Goal: Find specific page/section: Find specific page/section

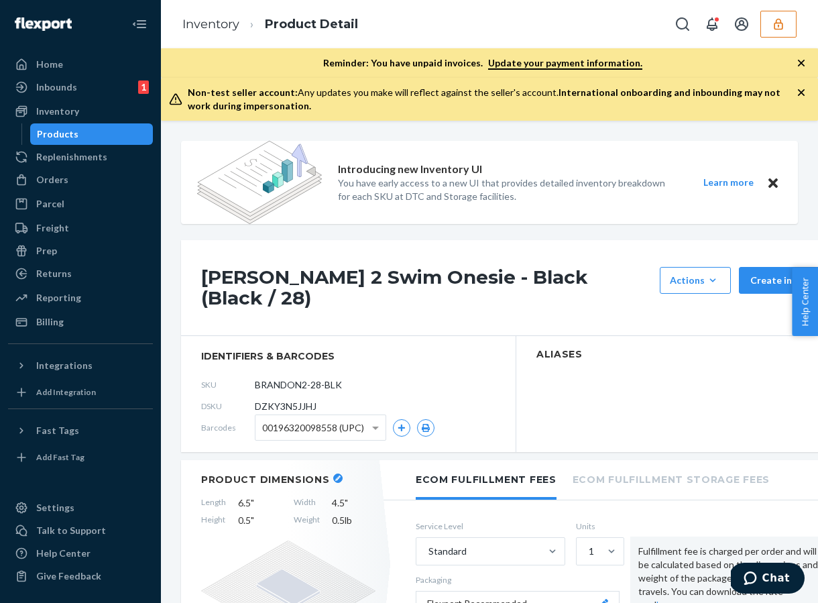
click at [777, 29] on icon "button" at bounding box center [777, 23] width 9 height 11
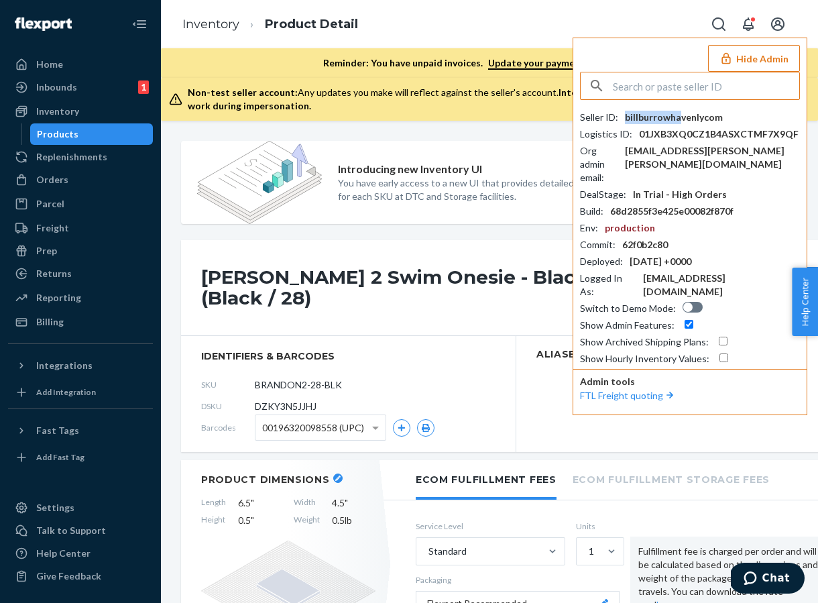
click at [678, 114] on div "billburrowhavenlycom" at bounding box center [674, 117] width 98 height 13
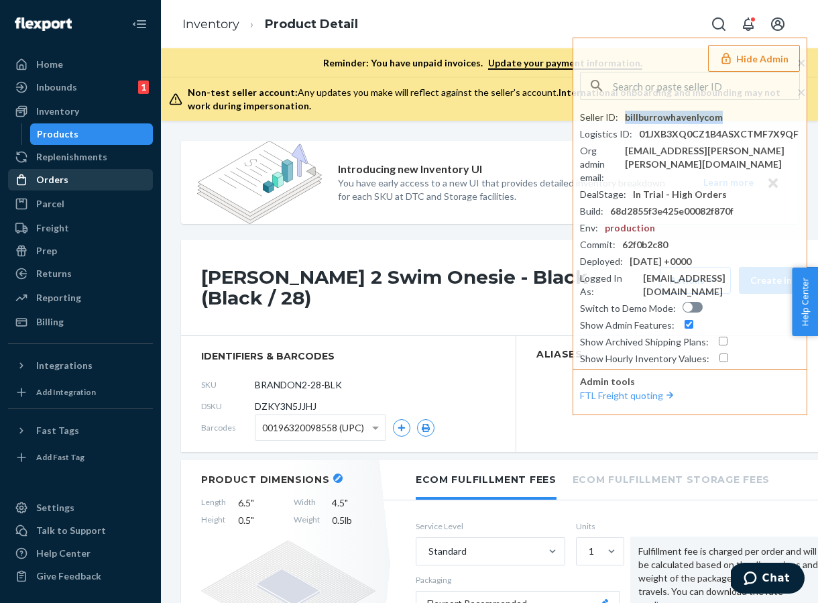
click at [74, 179] on div "Orders" at bounding box center [80, 179] width 142 height 19
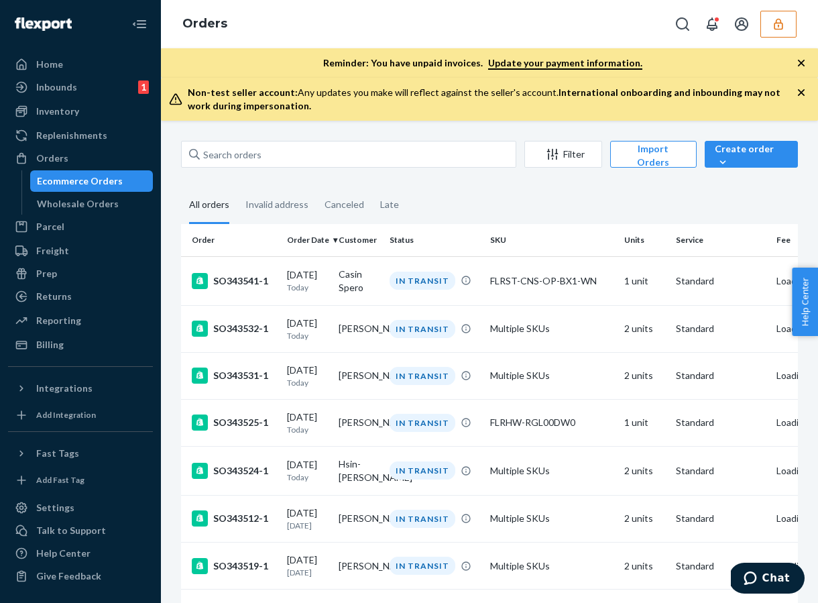
click at [83, 182] on div "Ecommerce Orders" at bounding box center [80, 180] width 86 height 13
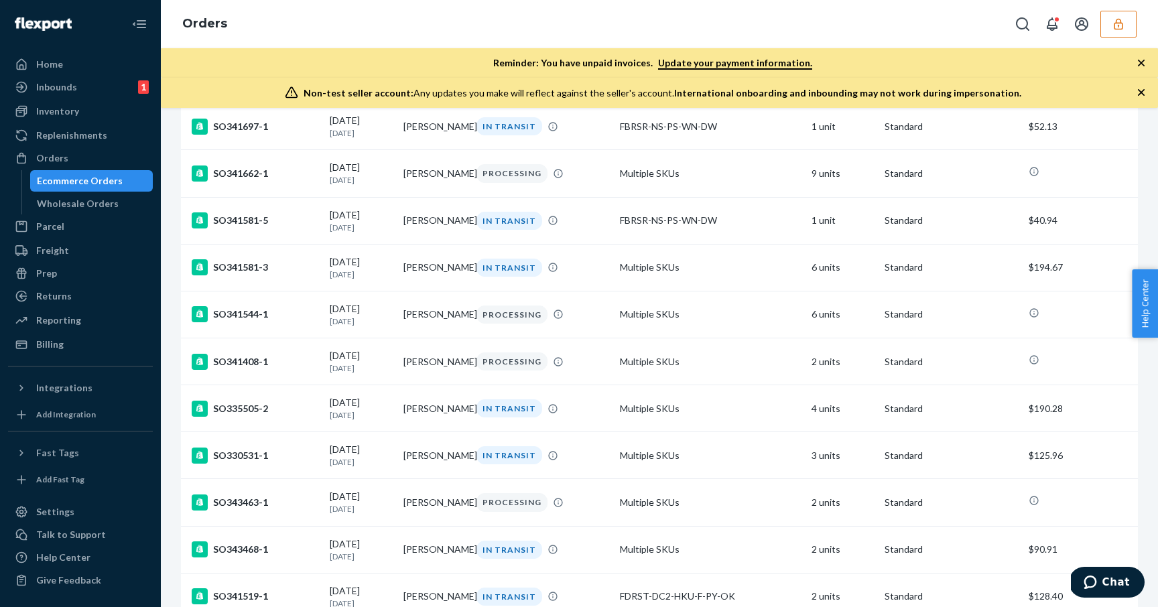
scroll to position [1873, 0]
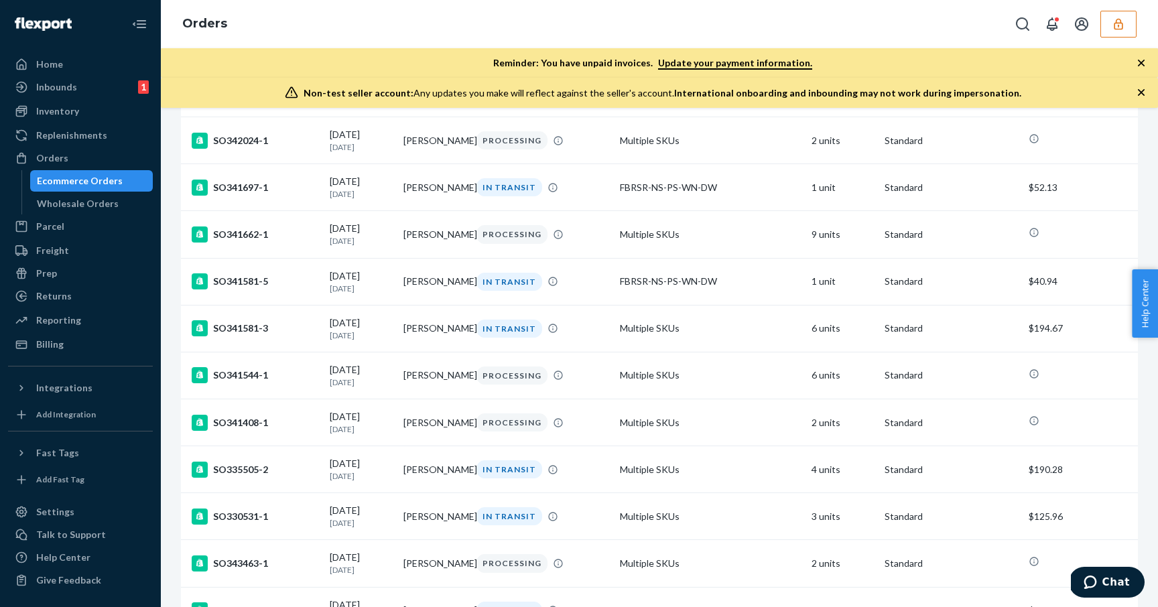
click at [817, 30] on button "button" at bounding box center [1118, 24] width 36 height 27
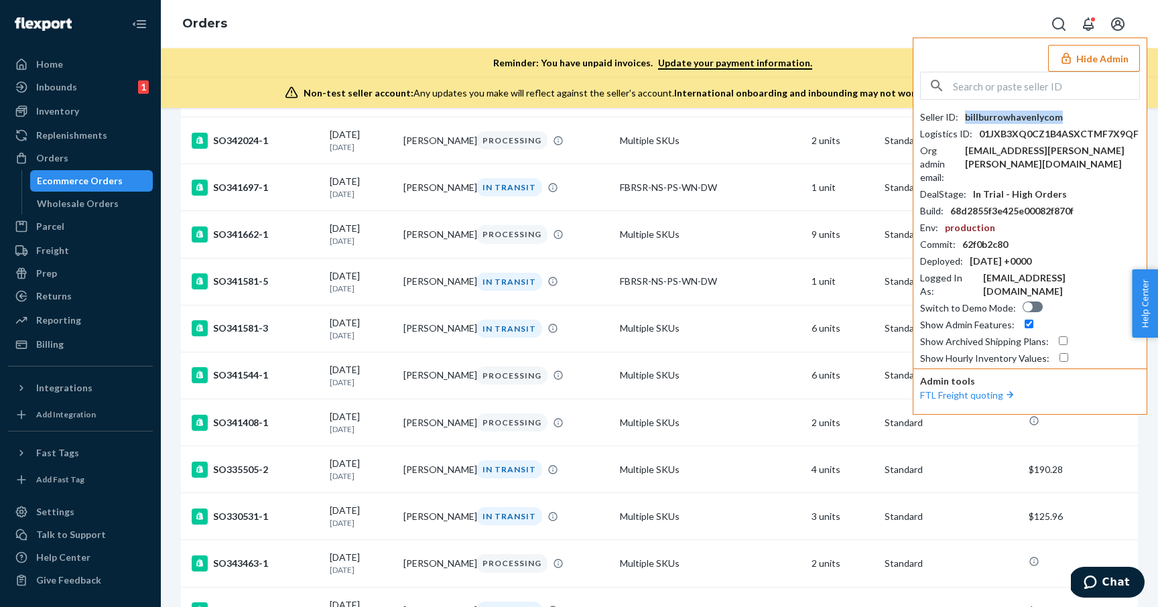
click at [817, 116] on div "billburrowhavenlycom" at bounding box center [1014, 117] width 98 height 13
